Goal: Information Seeking & Learning: Learn about a topic

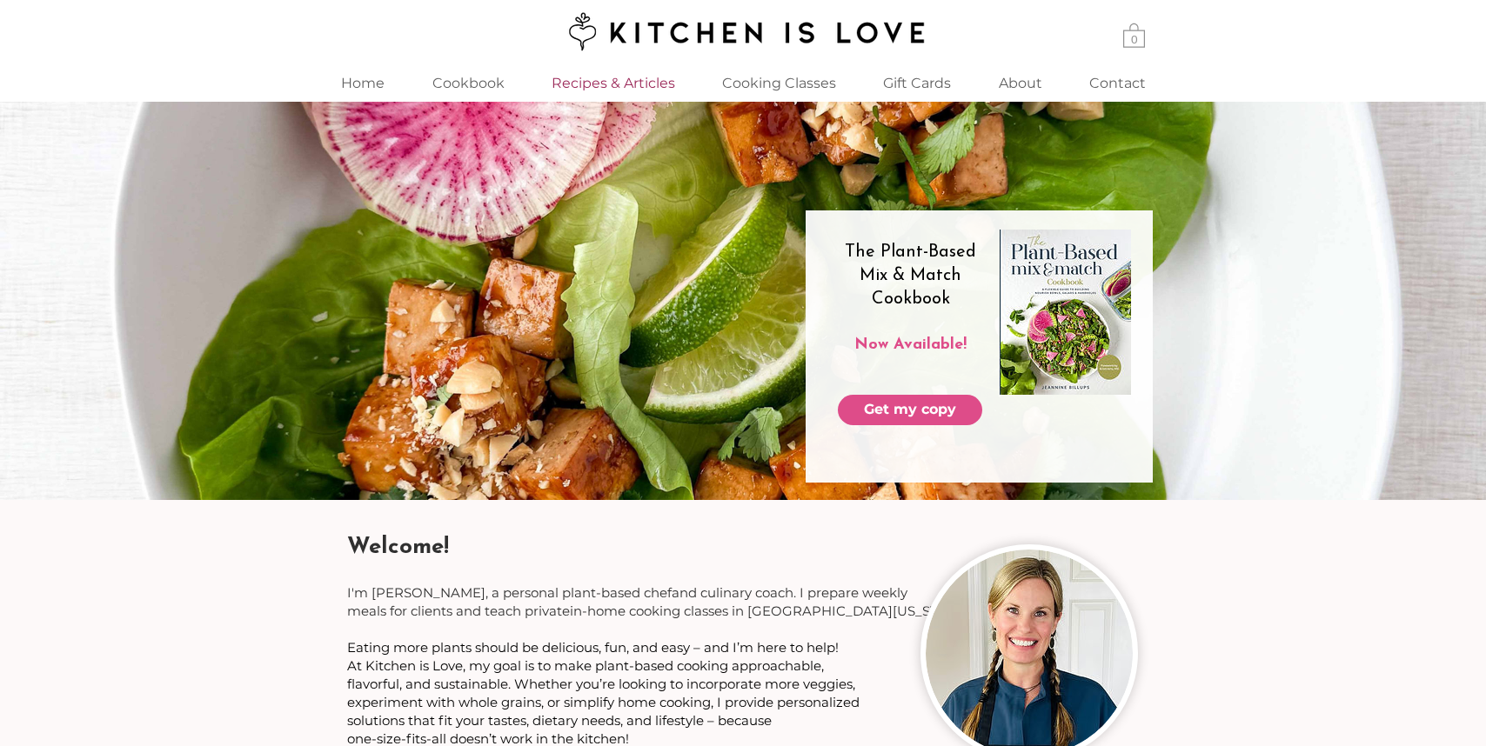
click at [609, 83] on p "Recipes & Articles" at bounding box center [613, 82] width 141 height 37
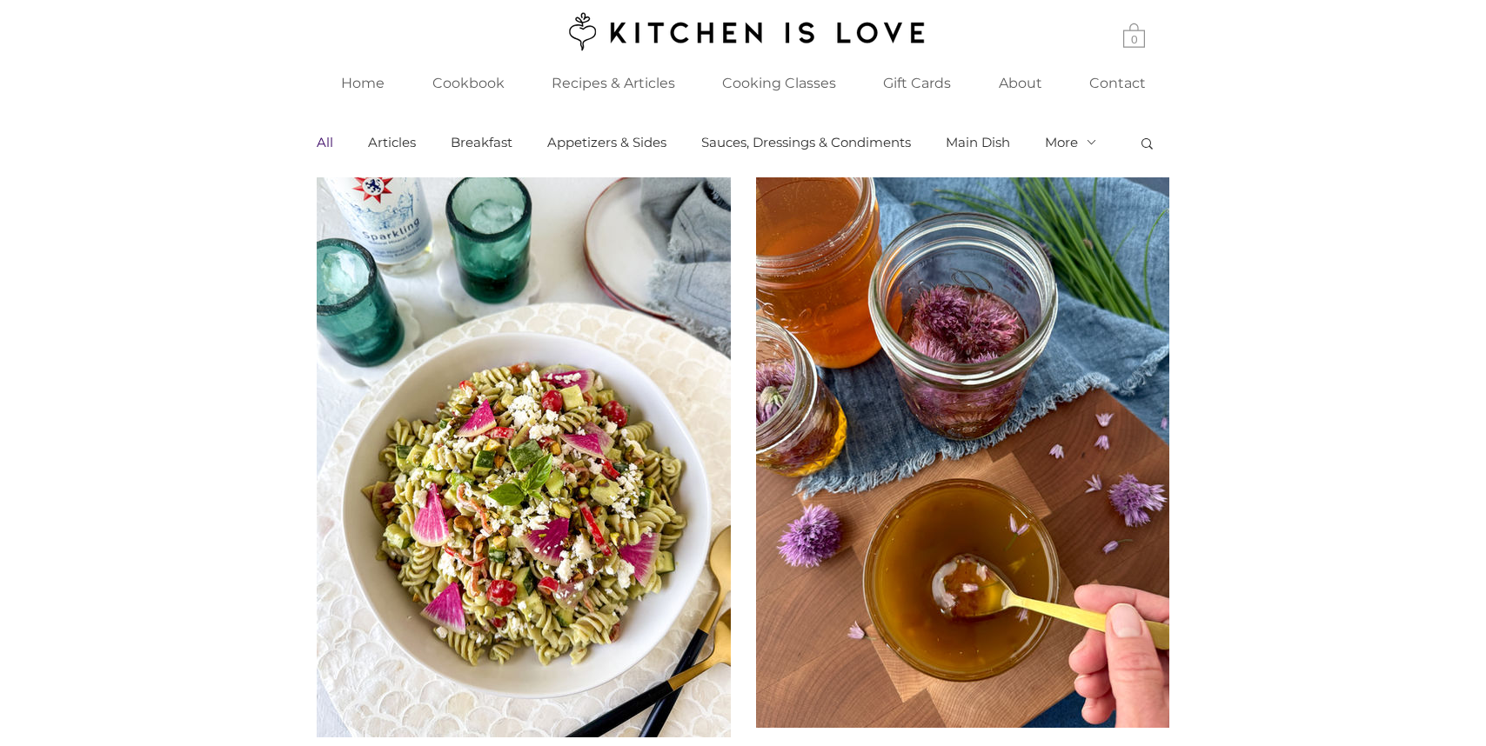
click at [1069, 138] on button "More" at bounding box center [1071, 143] width 53 height 16
click at [0, 0] on link "Dessert" at bounding box center [0, 0] width 0 height 0
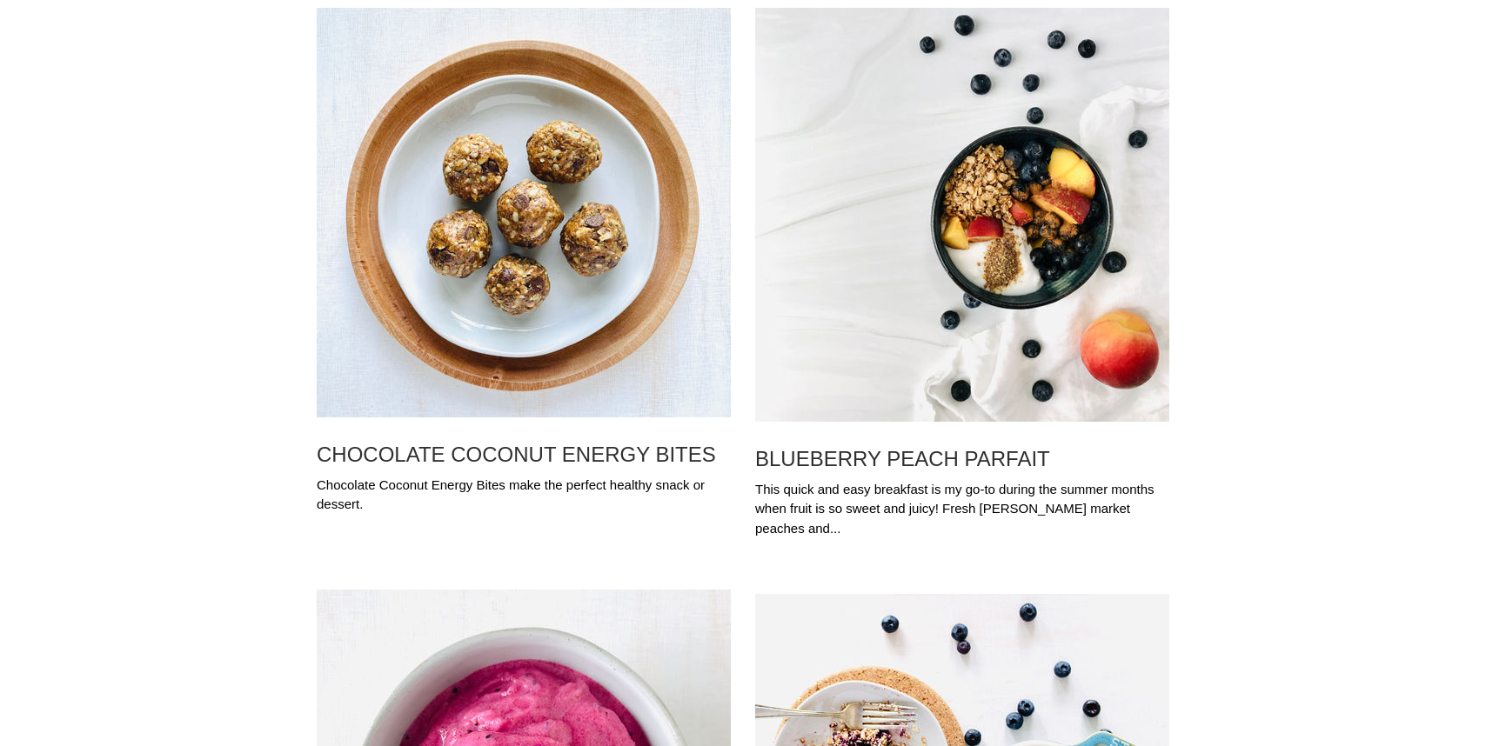
scroll to position [190, 0]
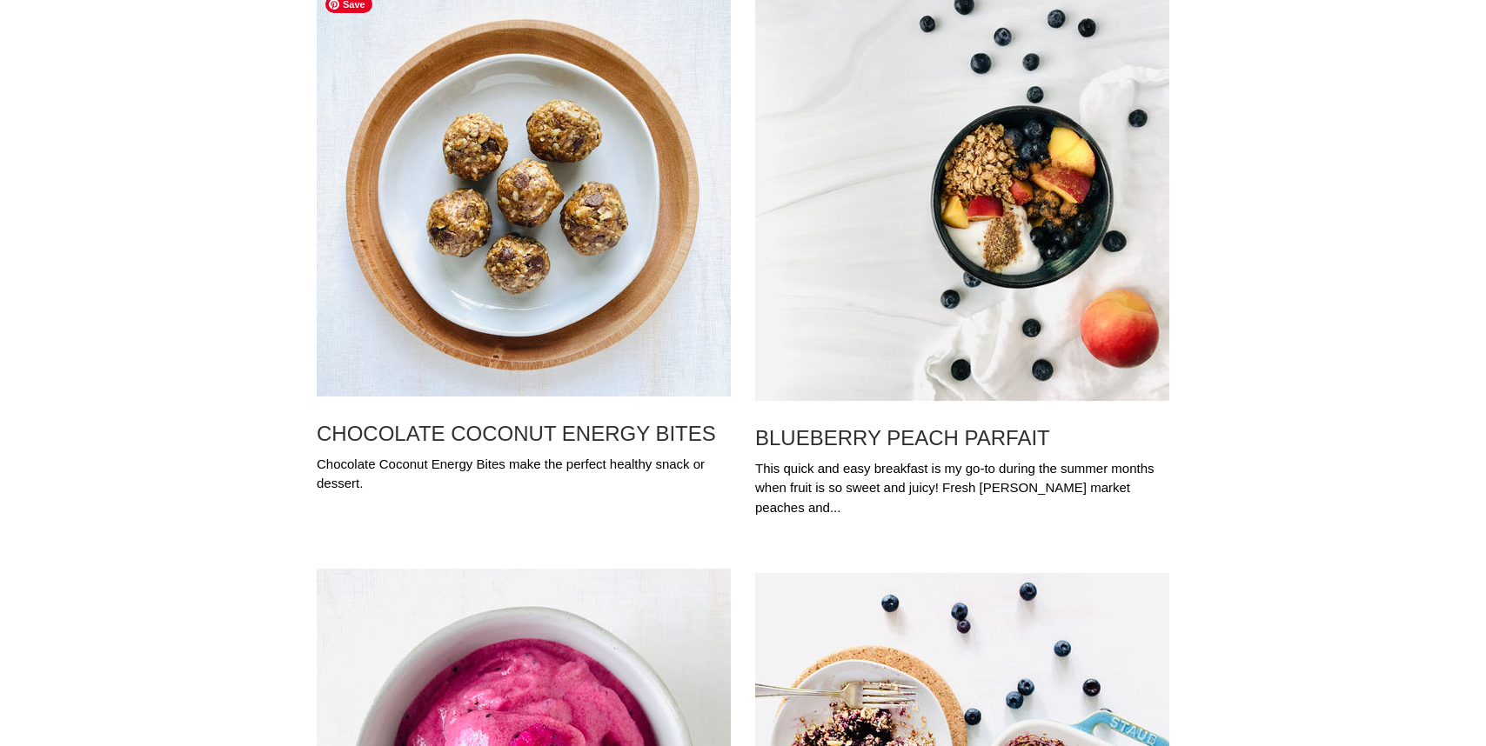
click at [497, 236] on img "Blog feed" at bounding box center [524, 192] width 414 height 410
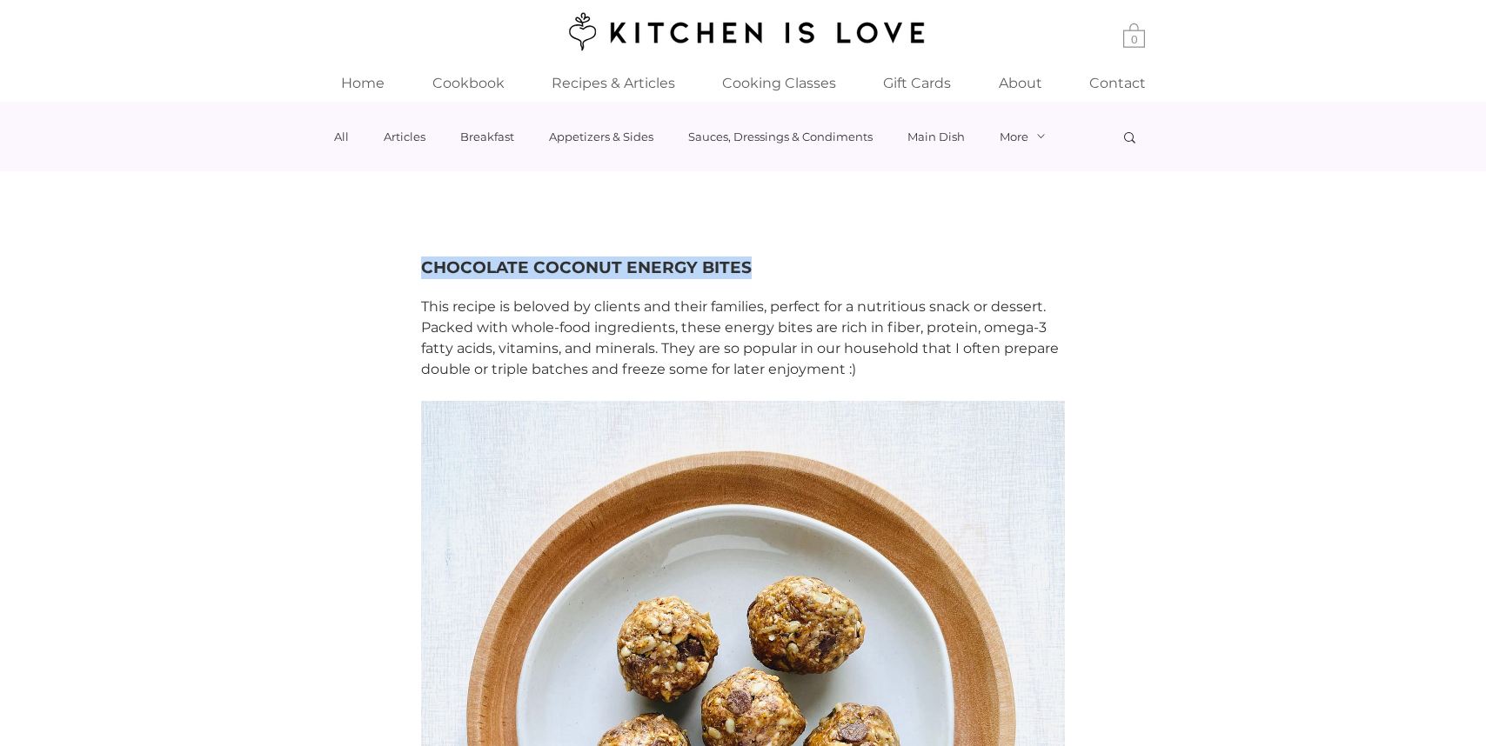
drag, startPoint x: 401, startPoint y: 284, endPoint x: 1056, endPoint y: 303, distance: 655.2
copy h1 "CHOCOLATE COCONUT ENERGY BITES"
click at [367, 91] on p "Home" at bounding box center [362, 82] width 61 height 37
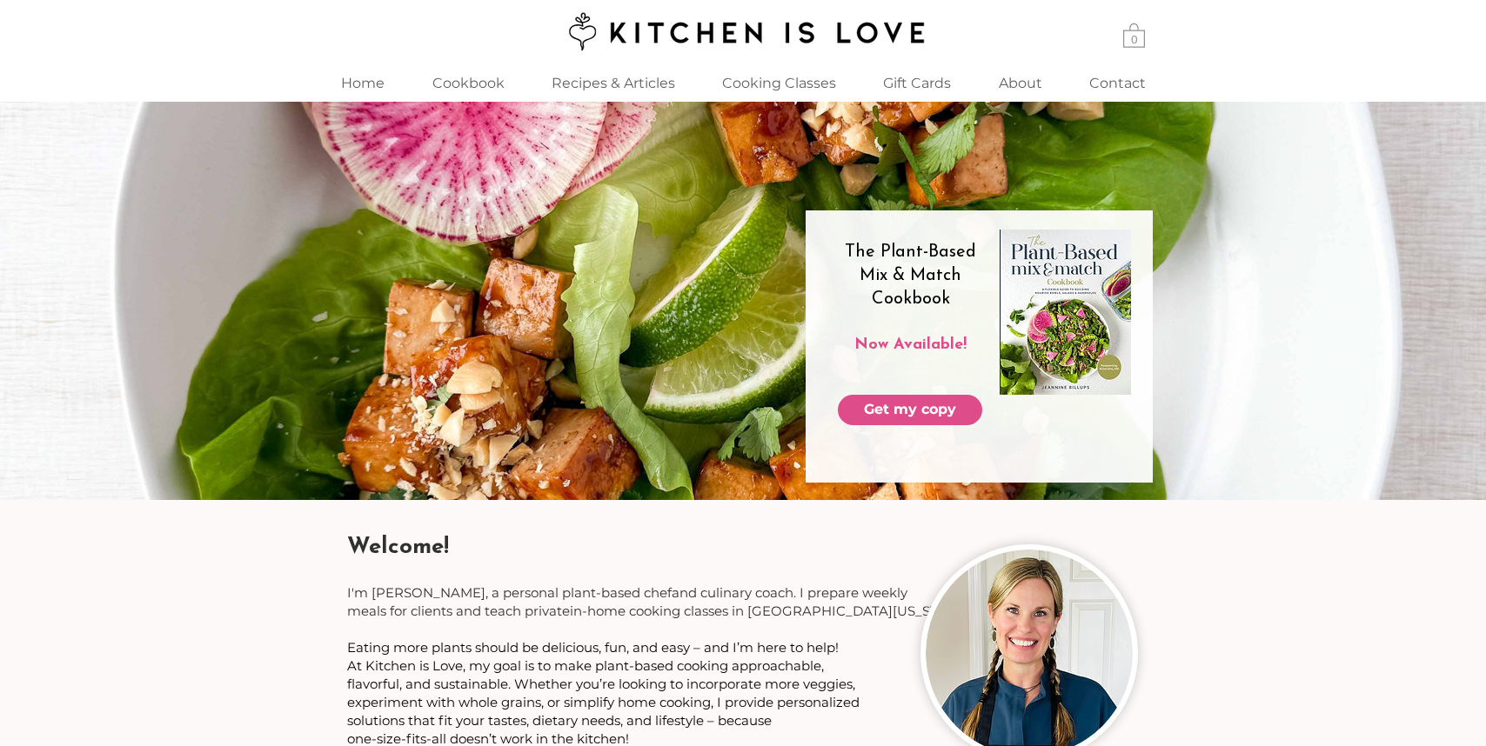
click at [404, 589] on span "I'm [PERSON_NAME], a personal plant-based chef" at bounding box center [509, 592] width 324 height 17
copy span "[PERSON_NAME]"
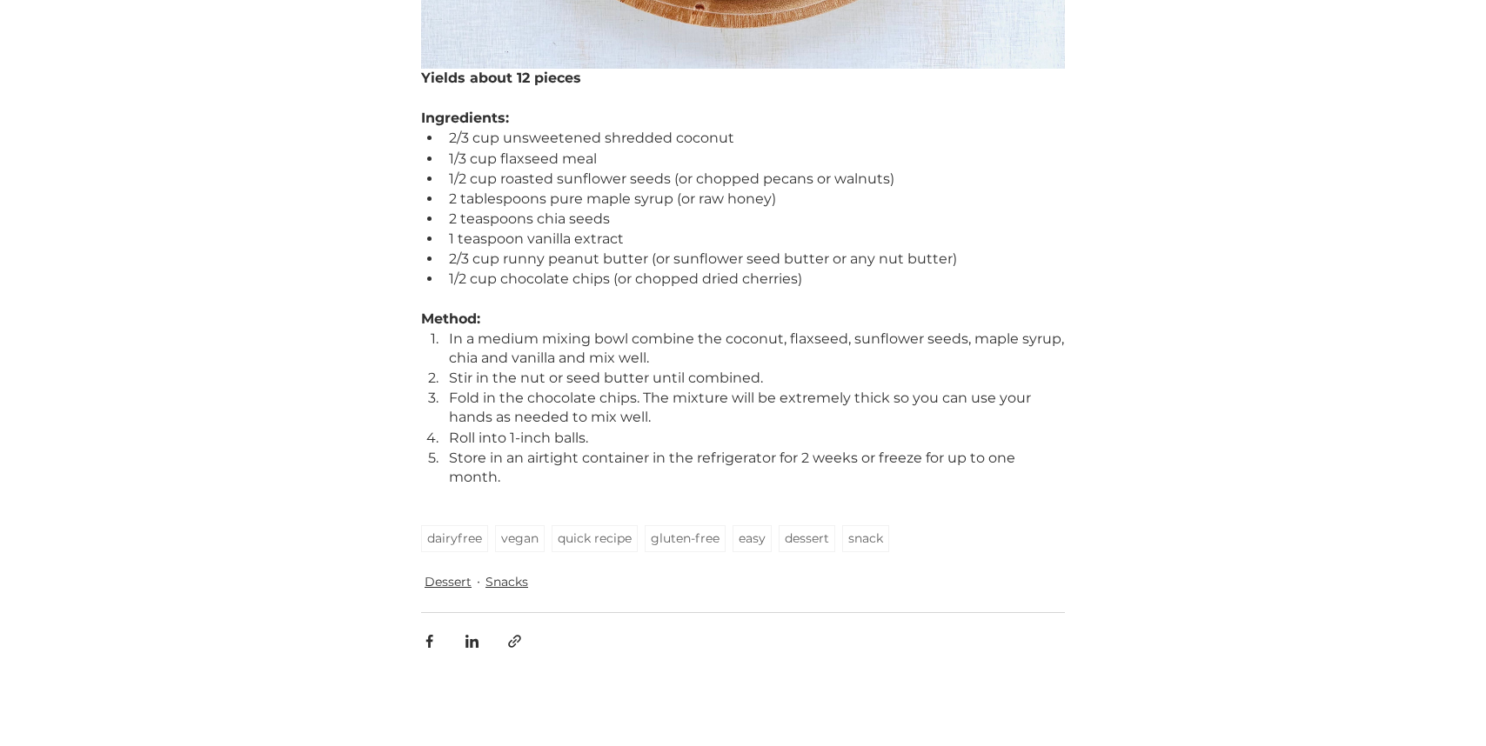
scroll to position [957, 0]
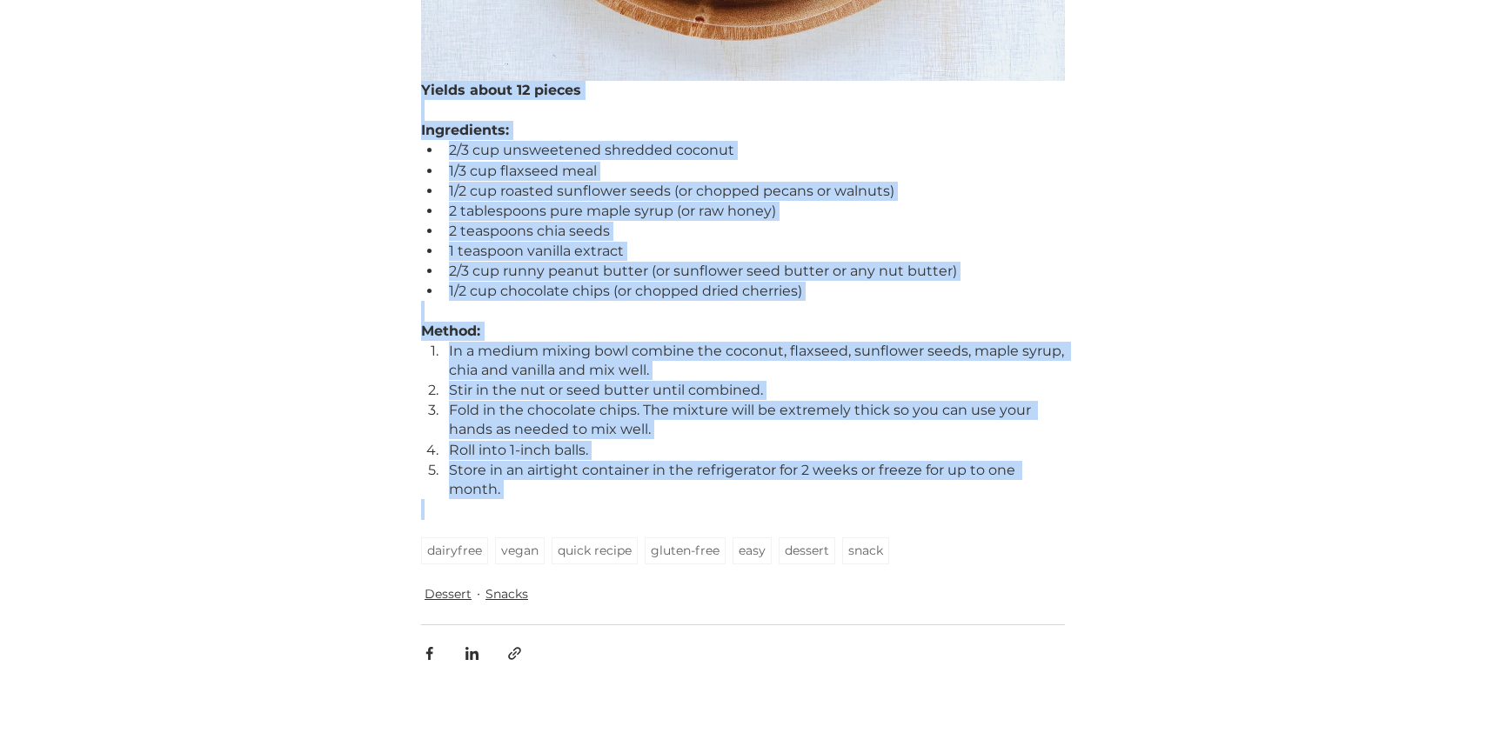
drag, startPoint x: 422, startPoint y: 106, endPoint x: 788, endPoint y: 515, distance: 548.8
copy div "Yields about 12 pieces Ingredients: 2/3 cup unsweetened shredded coconut 1/3 cu…"
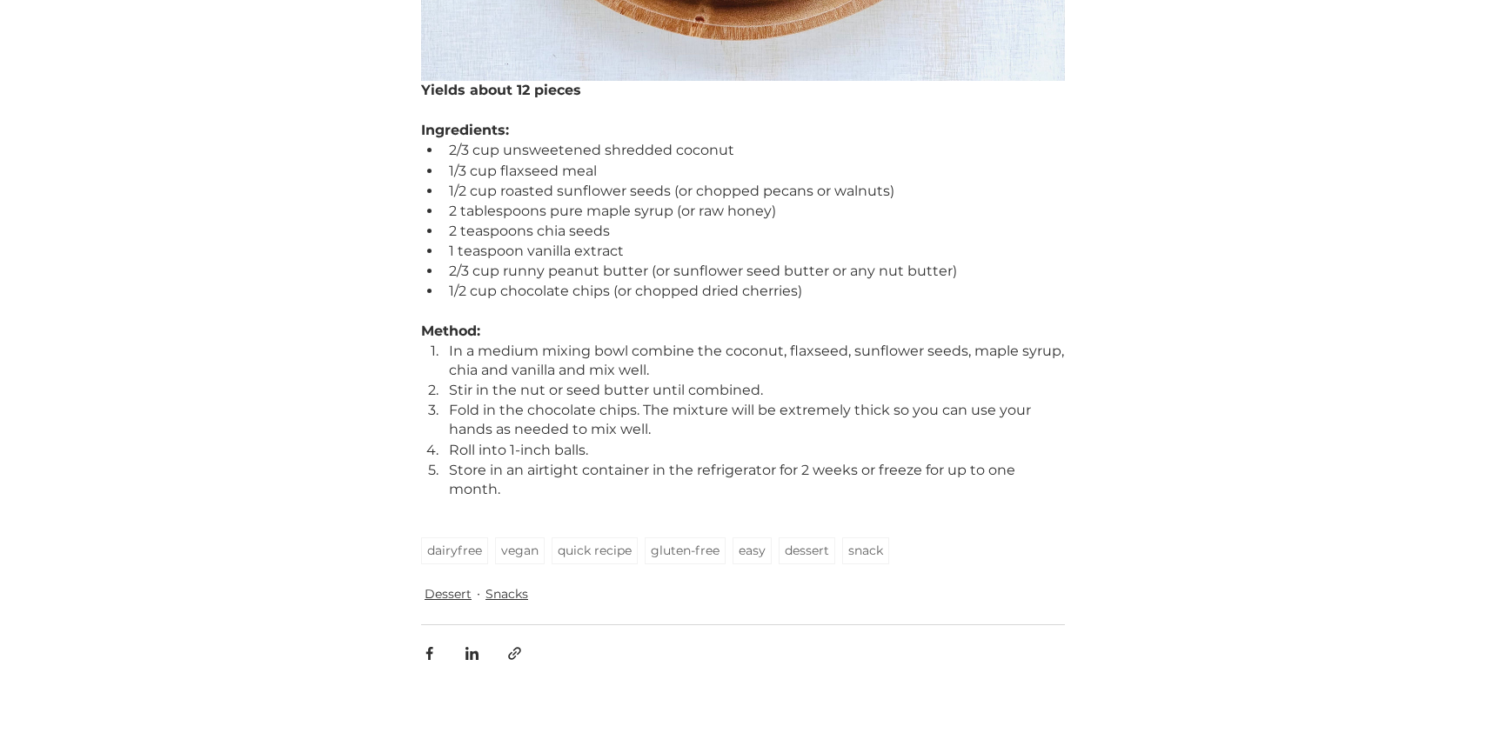
click at [1279, 176] on div "All Articles Breakfast Appetizers & Sides Sauces, Dressings & Condiments Main D…" at bounding box center [742, 235] width 1451 height 2181
